Goal: Task Accomplishment & Management: Complete application form

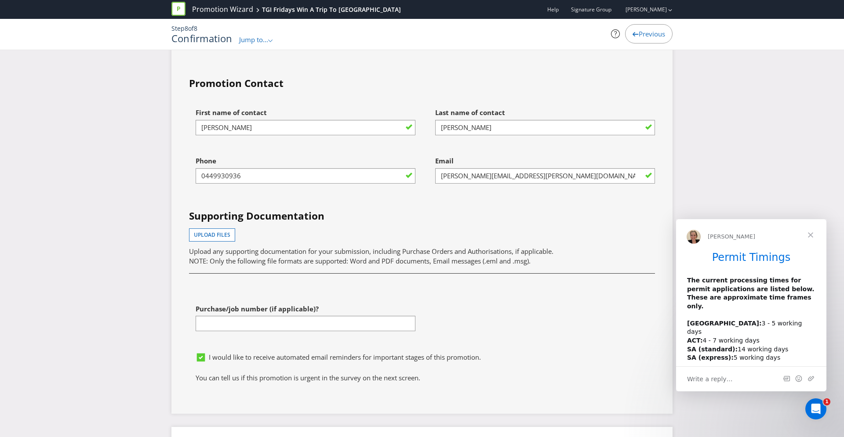
click at [557, 229] on div "Upload files Upload any supporting documentation for your submission, including…" at bounding box center [422, 247] width 466 height 37
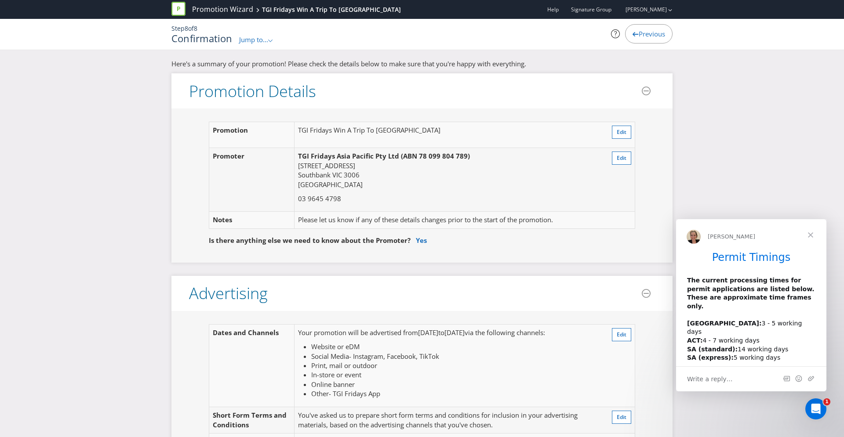
click at [638, 39] on div "Previous" at bounding box center [648, 33] width 47 height 19
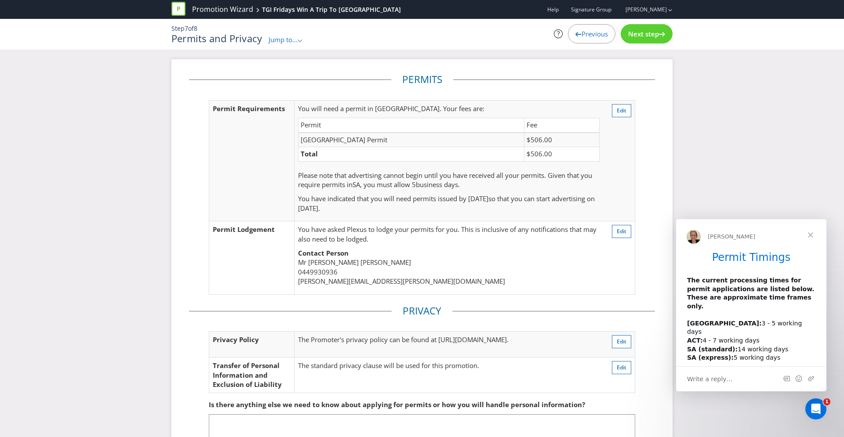
click at [585, 41] on div "Previous" at bounding box center [591, 33] width 47 height 19
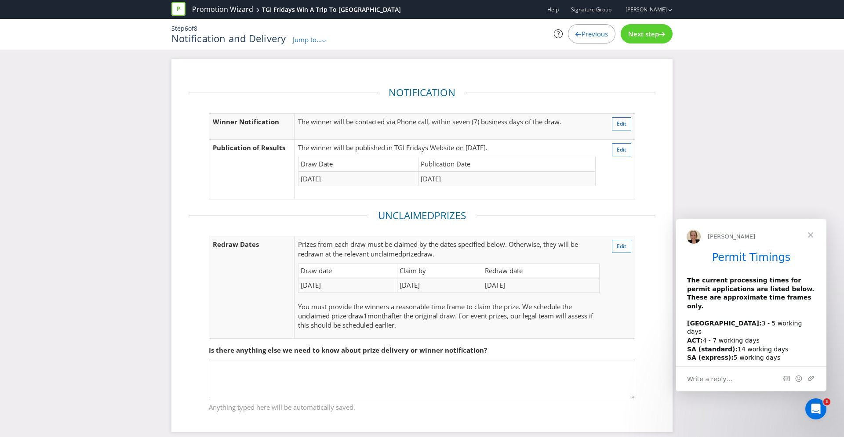
click at [598, 30] on span "Previous" at bounding box center [595, 33] width 26 height 9
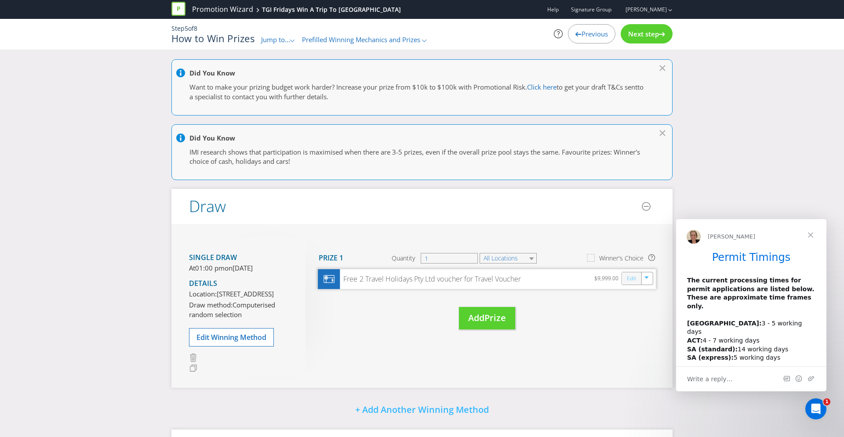
click at [627, 283] on link "Edit" at bounding box center [631, 279] width 9 height 10
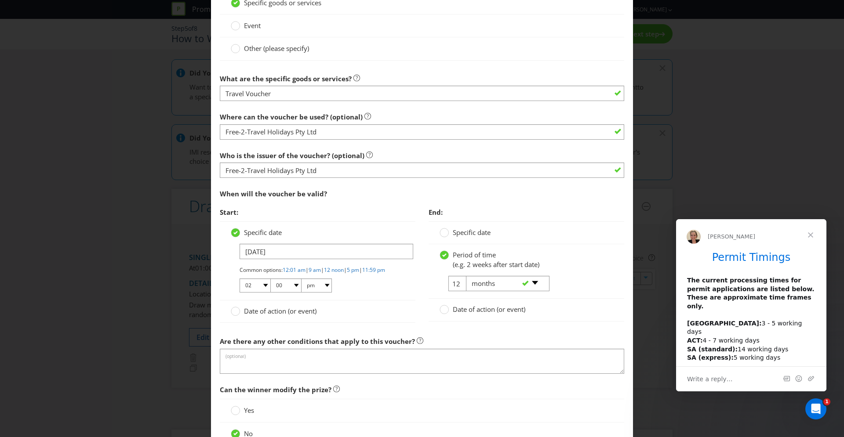
scroll to position [898, 0]
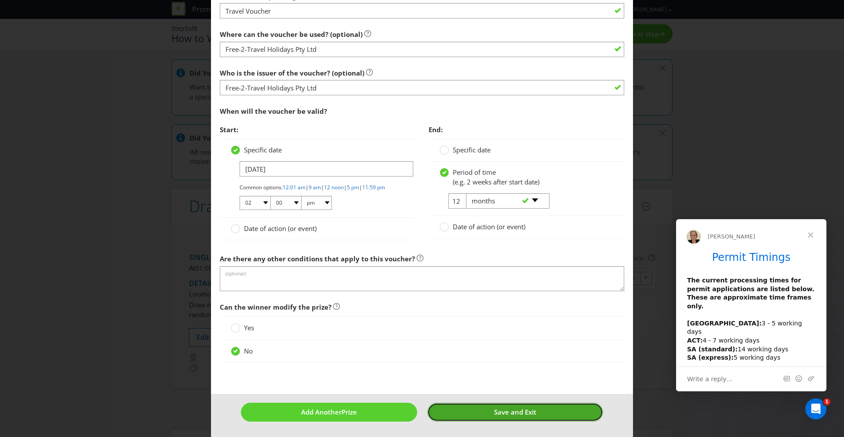
click at [543, 413] on button "Save and Exit" at bounding box center [515, 412] width 176 height 19
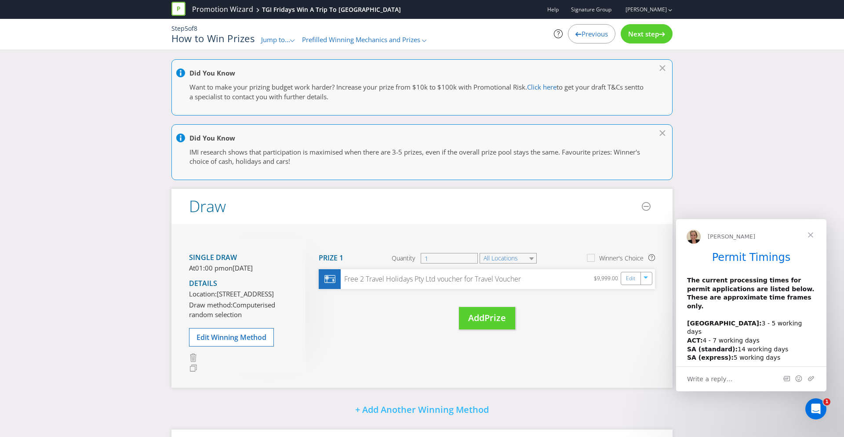
click at [642, 32] on span "Next step" at bounding box center [643, 33] width 31 height 9
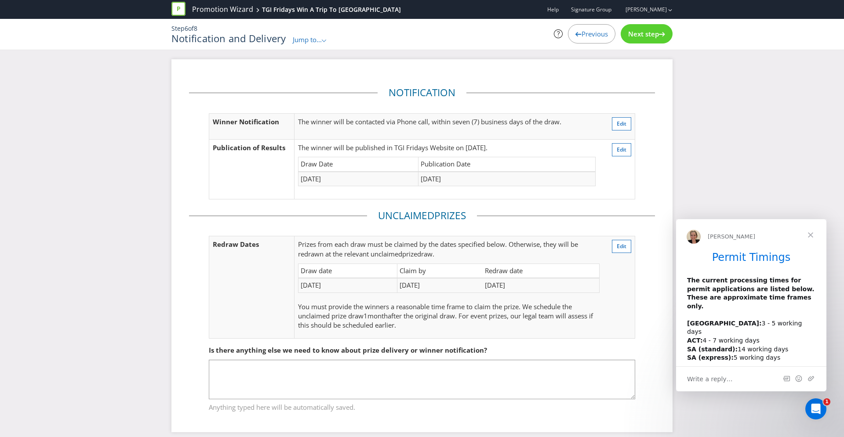
click at [642, 32] on span "Next step" at bounding box center [643, 33] width 31 height 9
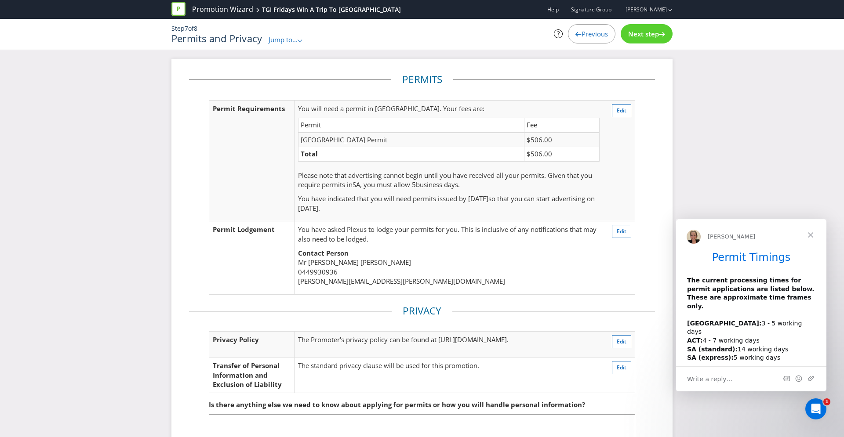
click at [643, 31] on span "Next step" at bounding box center [643, 33] width 31 height 9
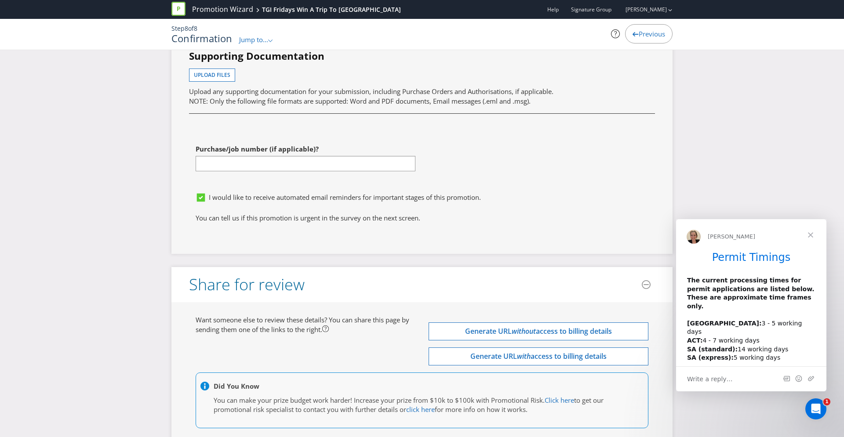
scroll to position [2912, 0]
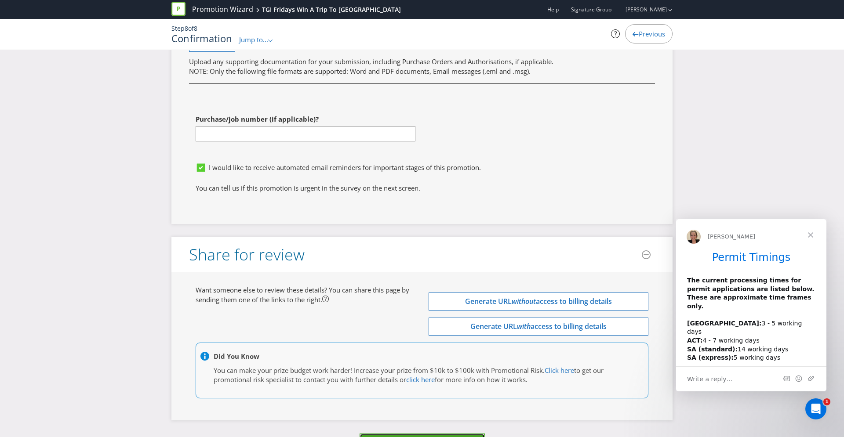
click at [454, 437] on span "Process Promotion" at bounding box center [422, 443] width 80 height 12
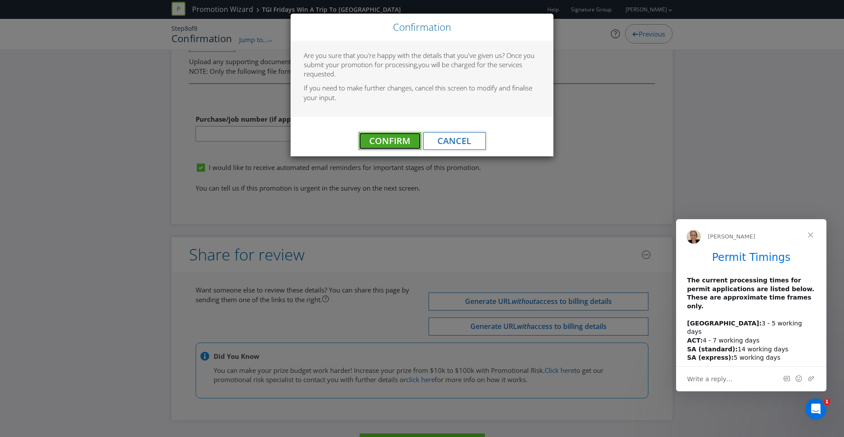
click at [379, 144] on span "Confirm" at bounding box center [389, 141] width 41 height 12
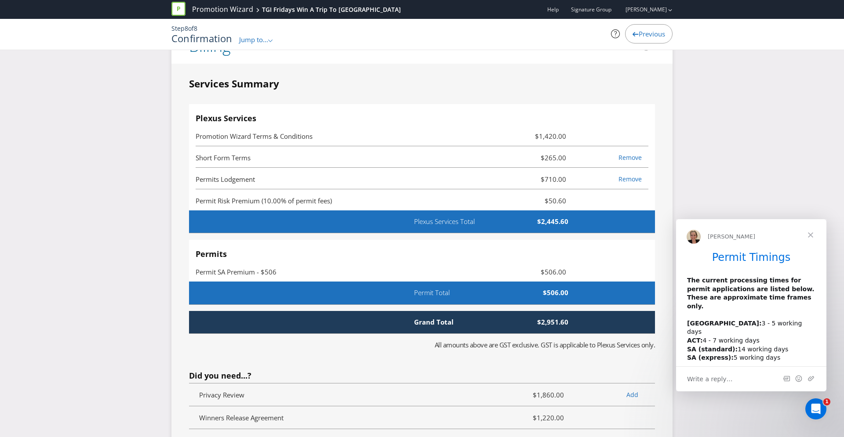
scroll to position [0, 0]
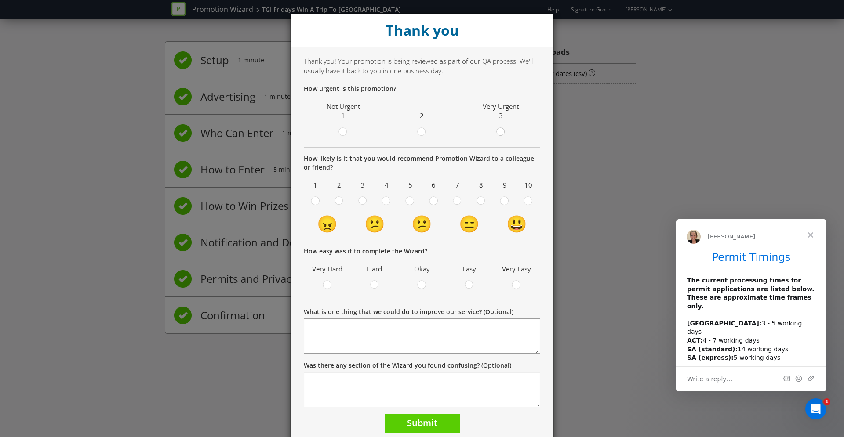
click at [502, 135] on circle at bounding box center [500, 132] width 8 height 8
click at [0, 0] on input "radio" at bounding box center [0, 0] width 0 height 0
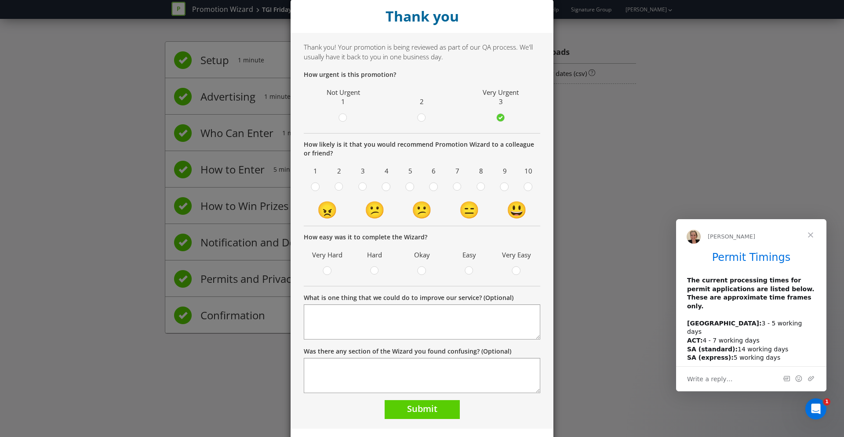
scroll to position [15, 0]
click at [527, 189] on circle at bounding box center [528, 186] width 8 height 8
click at [0, 0] on input "radio" at bounding box center [0, 0] width 0 height 0
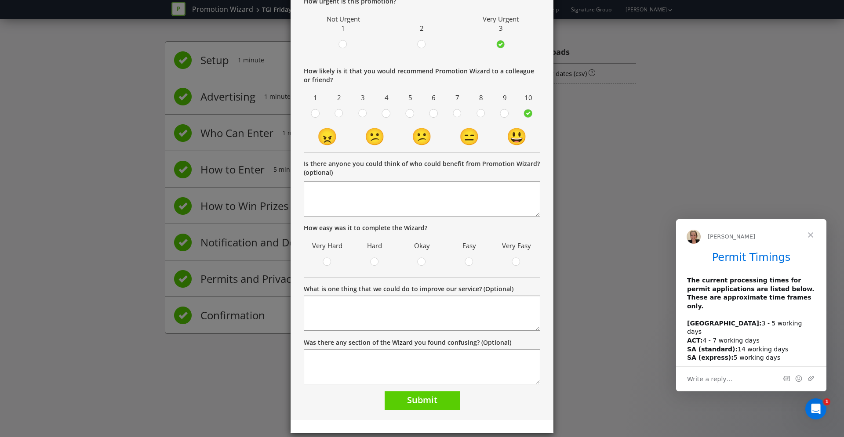
scroll to position [97, 0]
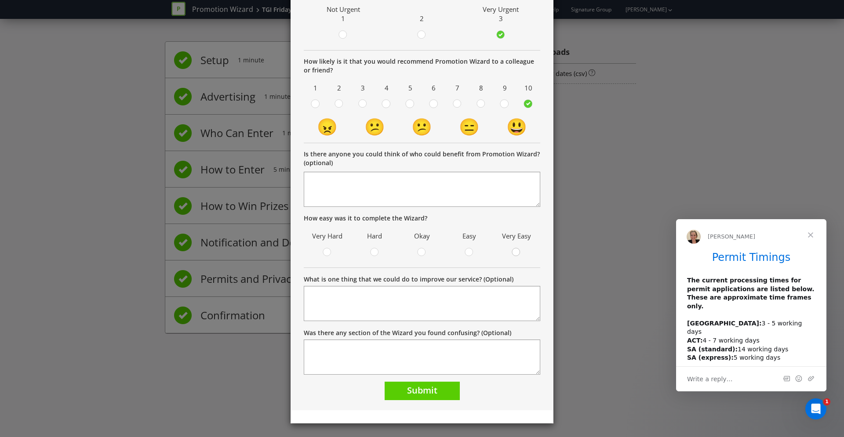
click at [517, 249] on div at bounding box center [516, 250] width 4 height 4
click at [0, 0] on input "radio" at bounding box center [0, 0] width 0 height 0
click at [430, 389] on span "Submit" at bounding box center [422, 391] width 30 height 12
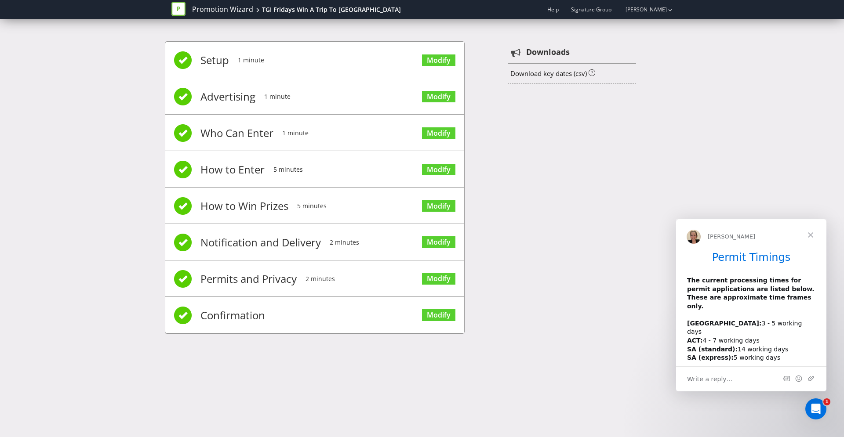
click at [752, 110] on div "Setup 1 minute Modify Advertising 1 minute Modify Who Can Enter 1 minute Modify…" at bounding box center [422, 192] width 844 height 328
